Goal: Information Seeking & Learning: Learn about a topic

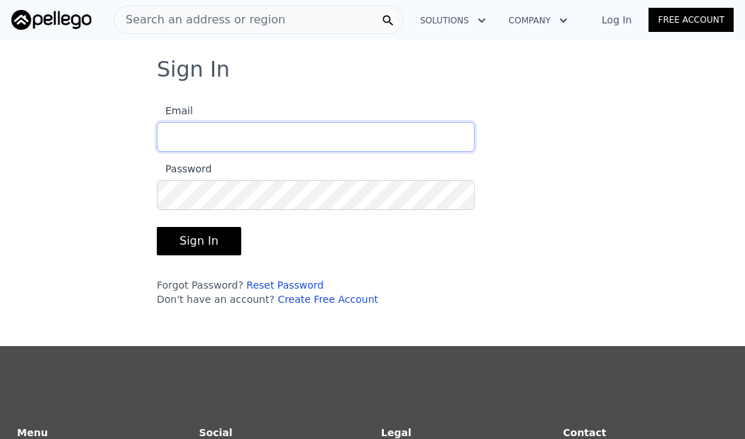
type input "[EMAIL_ADDRESS][DOMAIN_NAME]"
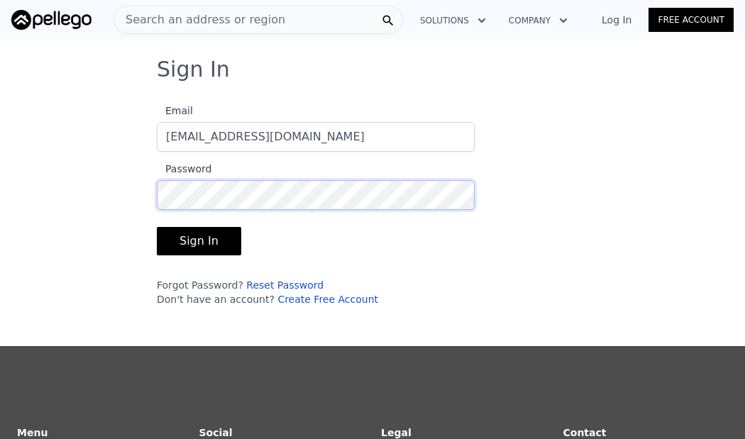
click at [197, 241] on button "Sign In" at bounding box center [199, 241] width 84 height 28
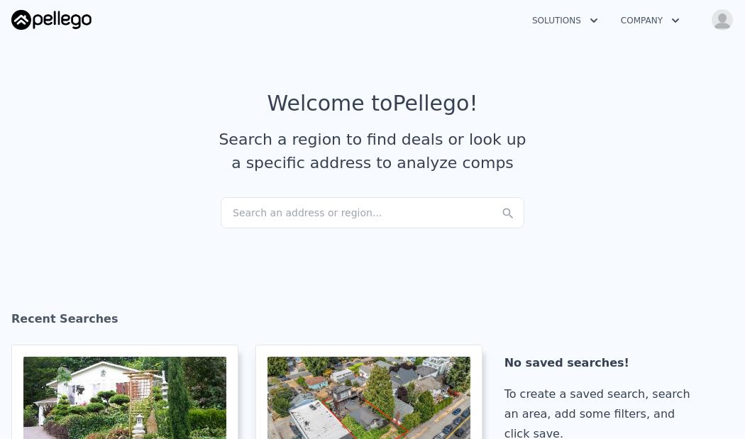
click at [298, 207] on div "Search an address or region..." at bounding box center [373, 212] width 304 height 31
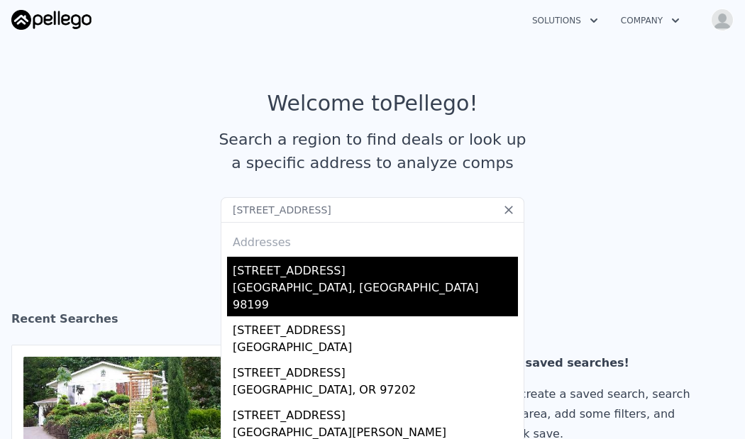
type input "[STREET_ADDRESS]"
click at [322, 273] on div "[STREET_ADDRESS]" at bounding box center [375, 268] width 285 height 23
